Goal: Task Accomplishment & Management: Complete application form

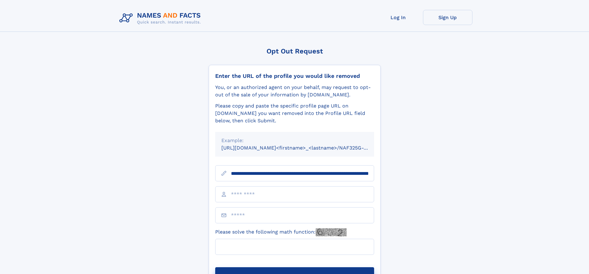
scroll to position [0, 64]
type input "**********"
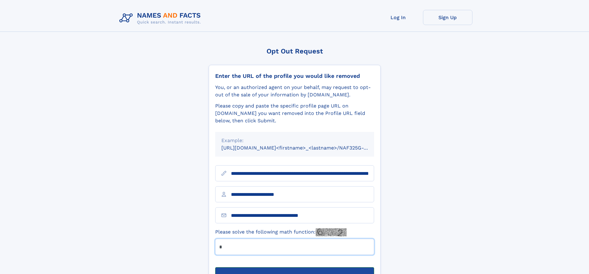
type input "*"
click at [294, 267] on button "Submit Opt Out Request" at bounding box center [294, 277] width 159 height 20
